Goal: Obtain resource: Download file/media

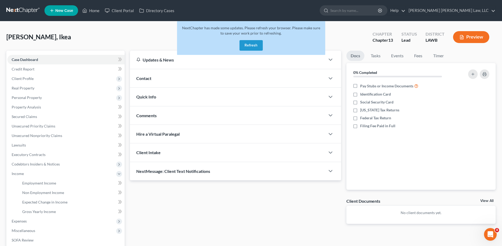
click at [247, 47] on button "Refresh" at bounding box center [250, 45] width 23 height 11
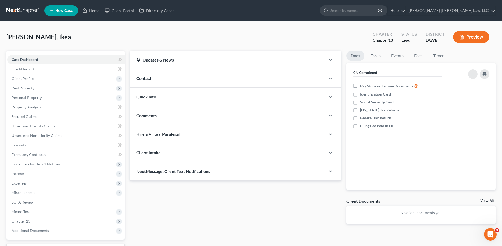
click at [13, 11] on link at bounding box center [23, 11] width 34 height 10
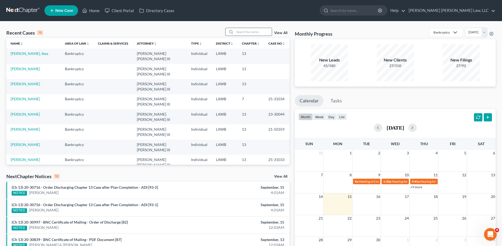
click at [255, 32] on input "search" at bounding box center [253, 32] width 37 height 8
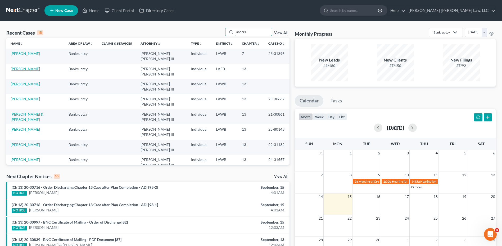
type input "anders"
click at [22, 67] on link "Anderson, Kathleen" at bounding box center [25, 69] width 29 height 4
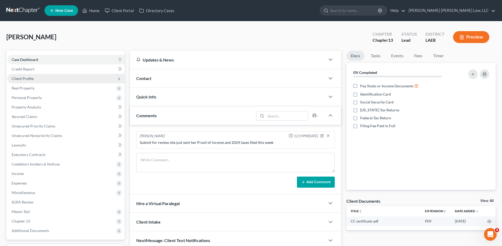
click at [28, 78] on span "Client Profile" at bounding box center [23, 78] width 22 height 4
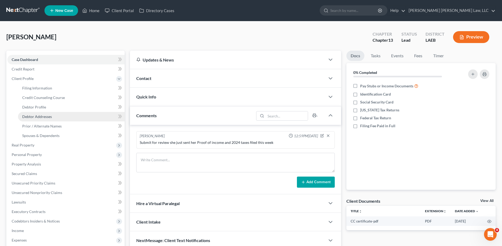
click at [31, 114] on link "Debtor Addresses" at bounding box center [71, 117] width 107 height 10
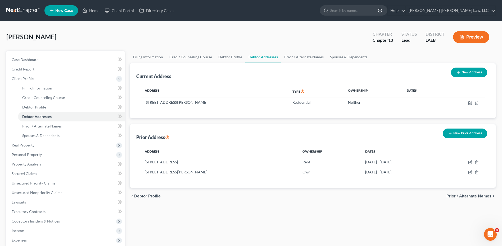
click at [6, 10] on link at bounding box center [23, 11] width 34 height 10
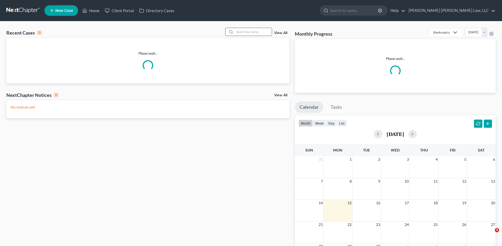
click at [241, 31] on input "search" at bounding box center [253, 32] width 37 height 8
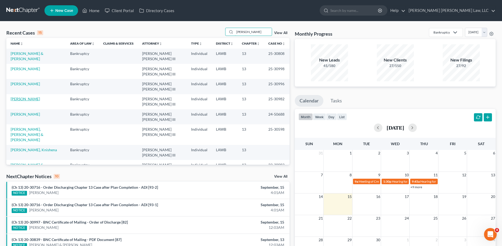
type input "robinson"
click at [26, 100] on link "Robinson, Miranda" at bounding box center [25, 99] width 29 height 4
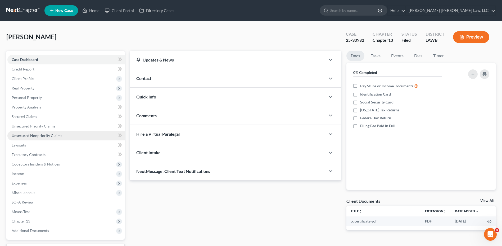
click at [30, 136] on span "Unsecured Nonpriority Claims" at bounding box center [37, 136] width 51 height 4
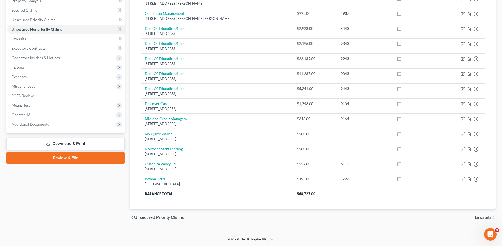
scroll to position [80, 0]
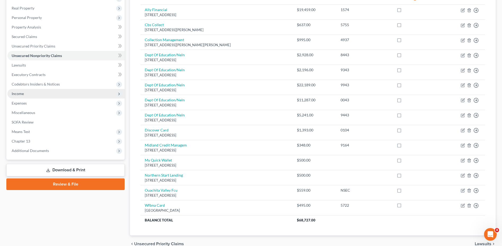
click at [19, 94] on span "Income" at bounding box center [18, 93] width 12 height 4
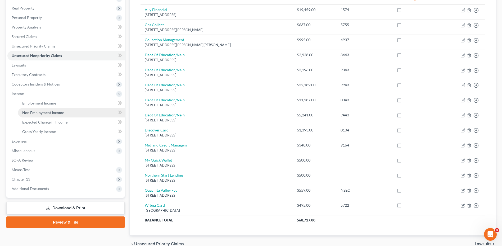
click at [34, 113] on span "Non Employment Income" at bounding box center [43, 113] width 42 height 4
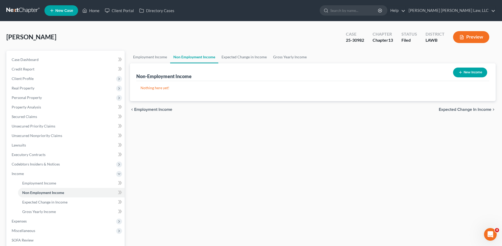
click at [474, 72] on button "New Income" at bounding box center [470, 73] width 34 height 10
select select "0"
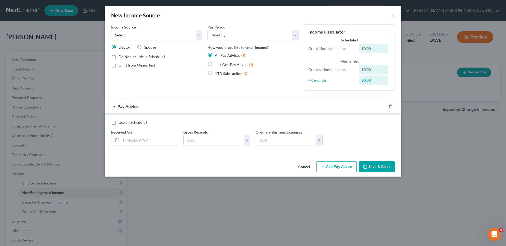
drag, startPoint x: 304, startPoint y: 167, endPoint x: 277, endPoint y: 158, distance: 28.5
click at [304, 167] on button "Cancel" at bounding box center [304, 167] width 20 height 11
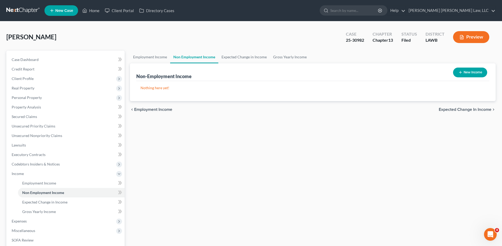
drag, startPoint x: 15, startPoint y: 8, endPoint x: 12, endPoint y: 7, distance: 3.1
click at [14, 8] on link at bounding box center [23, 11] width 34 height 10
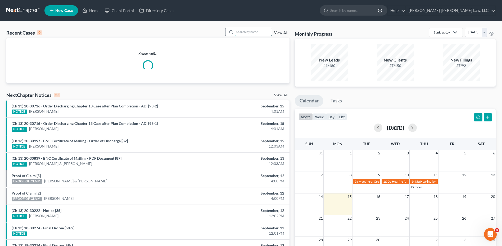
click at [244, 31] on input "search" at bounding box center [253, 32] width 37 height 8
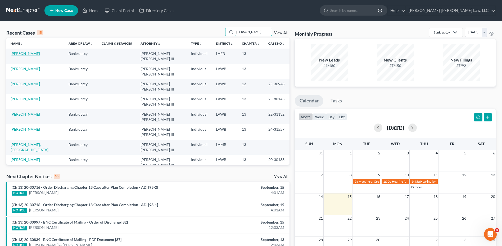
type input "[PERSON_NAME]"
click at [26, 56] on link "[PERSON_NAME]" at bounding box center [25, 53] width 29 height 4
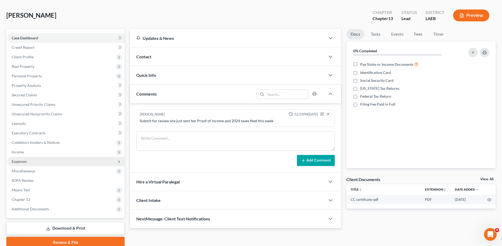
scroll to position [44, 0]
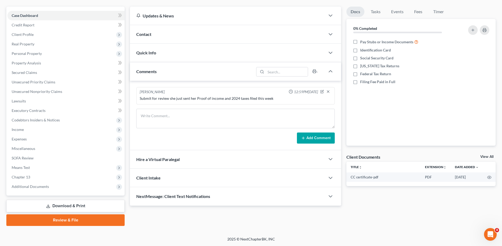
click at [68, 208] on link "Download & Print" at bounding box center [65, 206] width 118 height 12
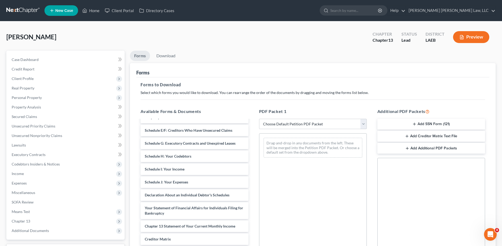
scroll to position [79, 0]
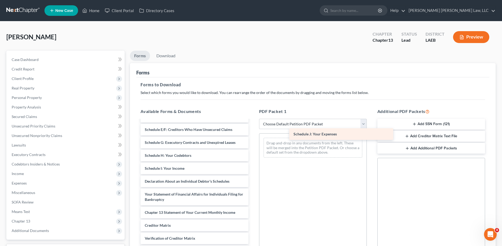
drag, startPoint x: 181, startPoint y: 182, endPoint x: 329, endPoint y: 135, distance: 156.0
click at [252, 135] on div "Schedule J: Your Expenses CC certificate-pdf Voluntary Petition for Individuals…" at bounding box center [194, 158] width 116 height 235
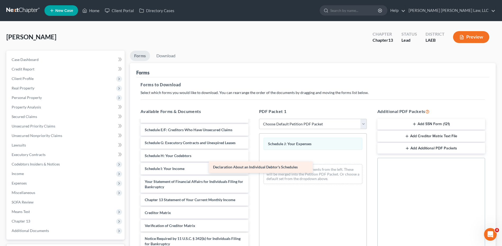
scroll to position [79, 0]
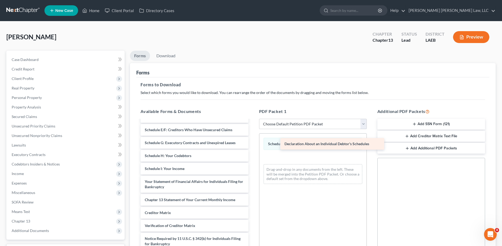
drag, startPoint x: 196, startPoint y: 182, endPoint x: 336, endPoint y: 145, distance: 144.6
click at [252, 145] on div "Declaration About an Individual Debtor's Schedules CC certificate-pdf Voluntary…" at bounding box center [194, 152] width 116 height 222
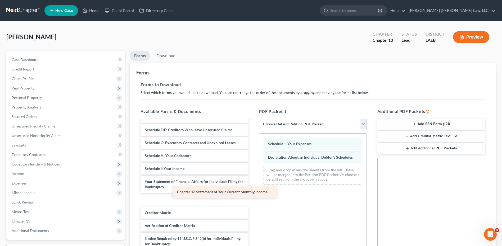
scroll to position [66, 0]
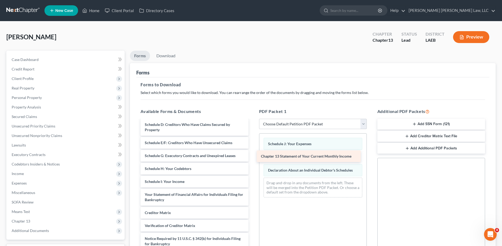
drag, startPoint x: 196, startPoint y: 201, endPoint x: 312, endPoint y: 158, distance: 124.0
click at [252, 158] on div "Chapter 13 Statement of Your Current Monthly Income CC certificate-pdf Voluntar…" at bounding box center [194, 158] width 116 height 209
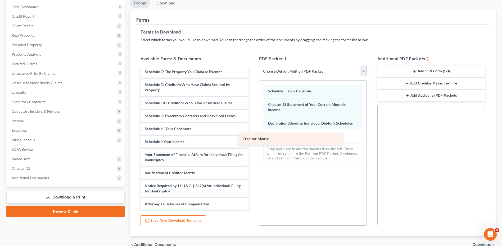
scroll to position [53, 0]
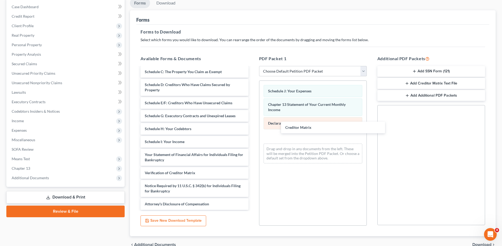
drag, startPoint x: 181, startPoint y: 162, endPoint x: 319, endPoint y: 128, distance: 142.9
click at [252, 128] on div "Creditor Matrix CC certificate-pdf Voluntary Petition for Individuals Filing fo…" at bounding box center [194, 112] width 116 height 196
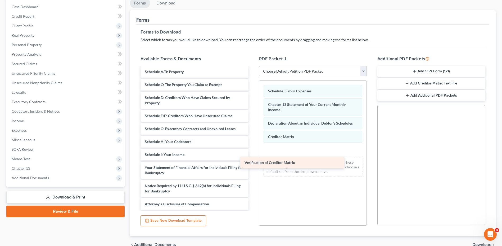
scroll to position [40, 0]
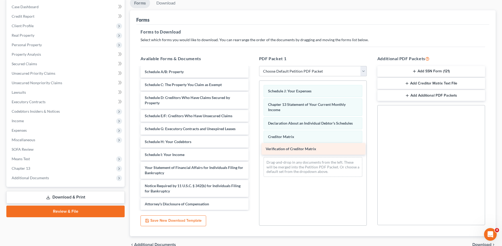
drag, startPoint x: 191, startPoint y: 173, endPoint x: 313, endPoint y: 148, distance: 123.7
click at [252, 149] on div "Verification of Creditor Matrix CC certificate-pdf Voluntary Petition for Indiv…" at bounding box center [194, 118] width 116 height 183
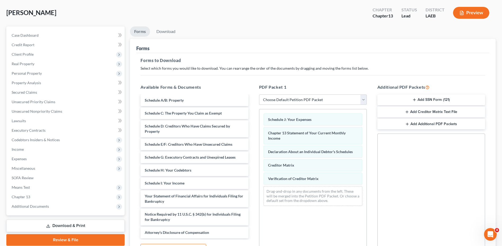
scroll to position [0, 0]
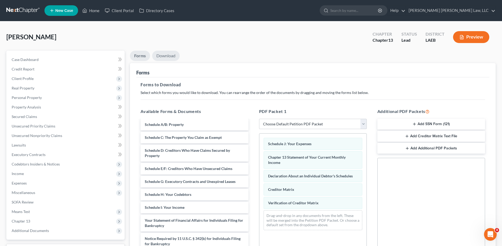
click at [167, 58] on link "Download" at bounding box center [165, 56] width 27 height 10
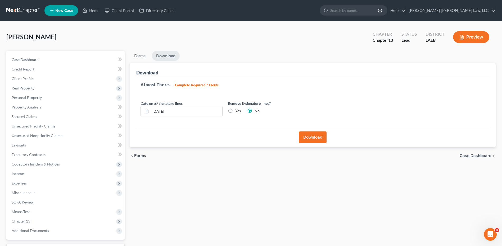
click at [314, 137] on button "Download" at bounding box center [312, 138] width 27 height 12
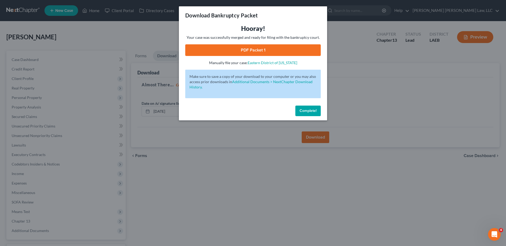
click at [251, 50] on link "PDF Packet 1" at bounding box center [252, 50] width 135 height 12
drag, startPoint x: 305, startPoint y: 111, endPoint x: 302, endPoint y: 108, distance: 4.9
click at [305, 111] on span "Complete!" at bounding box center [307, 111] width 17 height 4
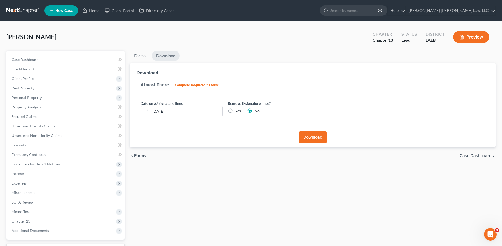
click at [13, 9] on link at bounding box center [23, 11] width 34 height 10
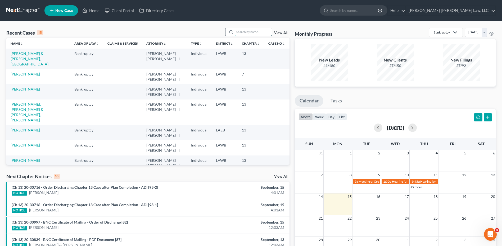
click at [241, 30] on input "search" at bounding box center [253, 32] width 37 height 8
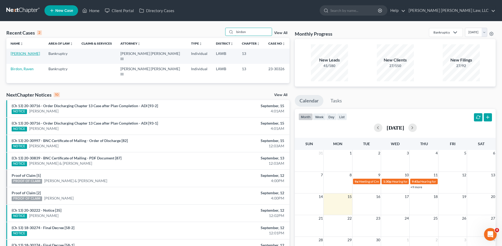
type input "birdon"
click at [26, 54] on link "[PERSON_NAME]" at bounding box center [25, 53] width 29 height 4
